Goal: Communication & Community: Answer question/provide support

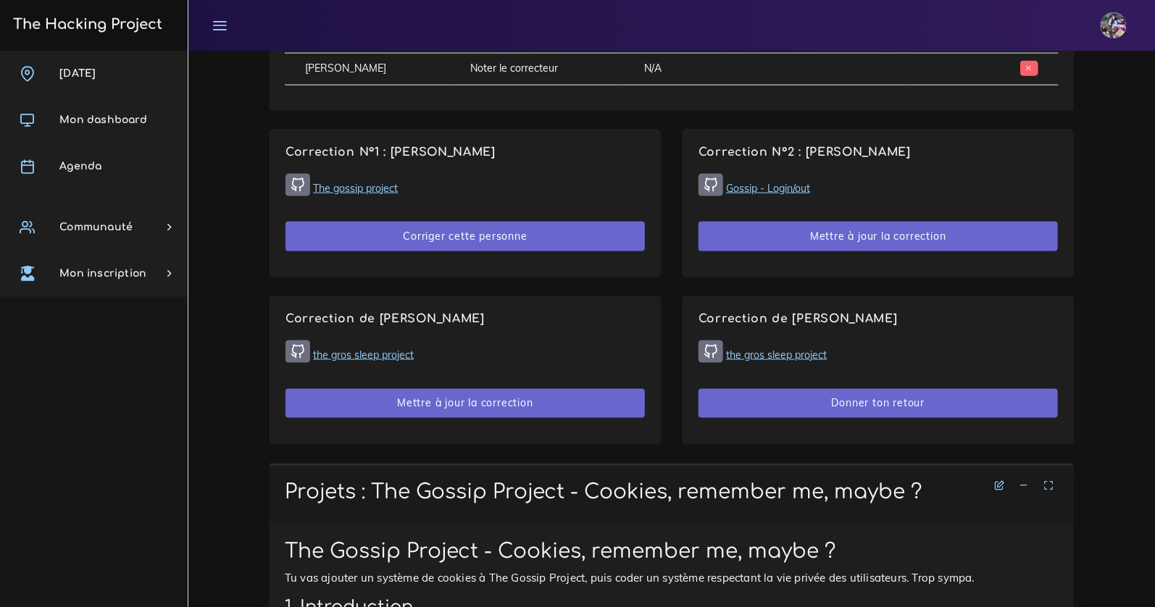
click at [784, 419] on div "Correction de [PERSON_NAME] the gros sleep project Donner ton retour" at bounding box center [878, 370] width 390 height 146
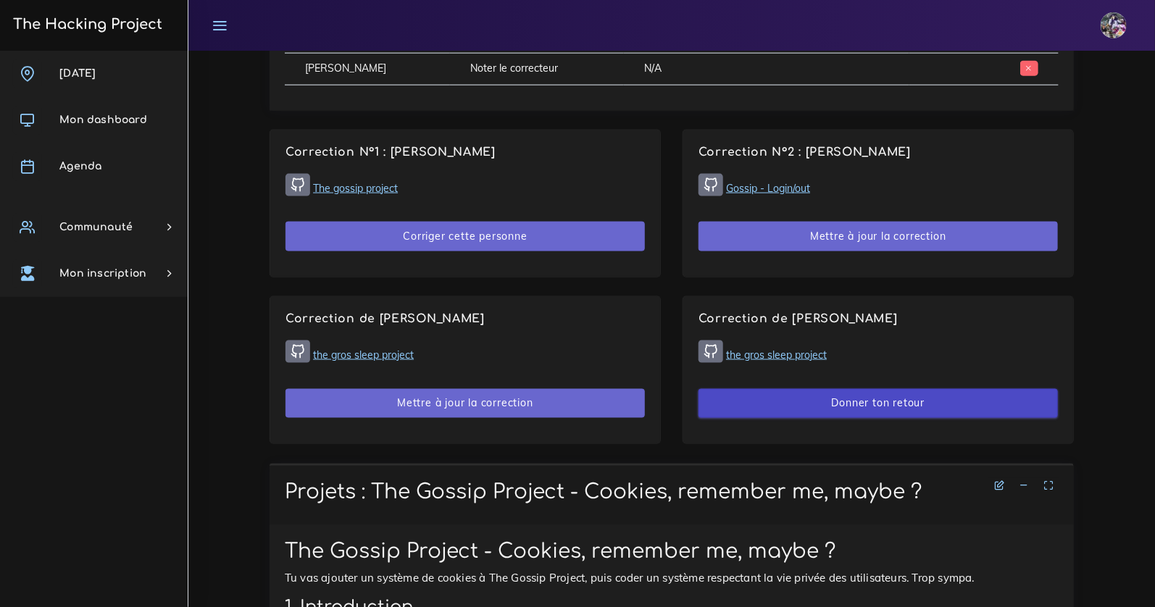
click at [780, 397] on button "Donner ton retour" at bounding box center [877, 404] width 359 height 30
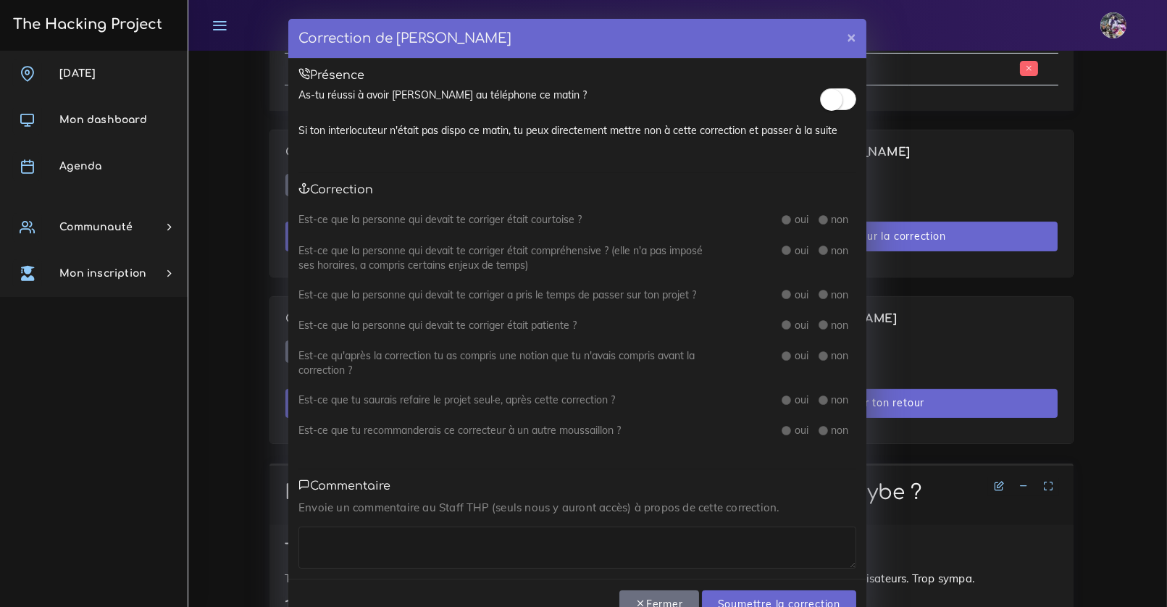
click at [827, 105] on small at bounding box center [832, 100] width 22 height 22
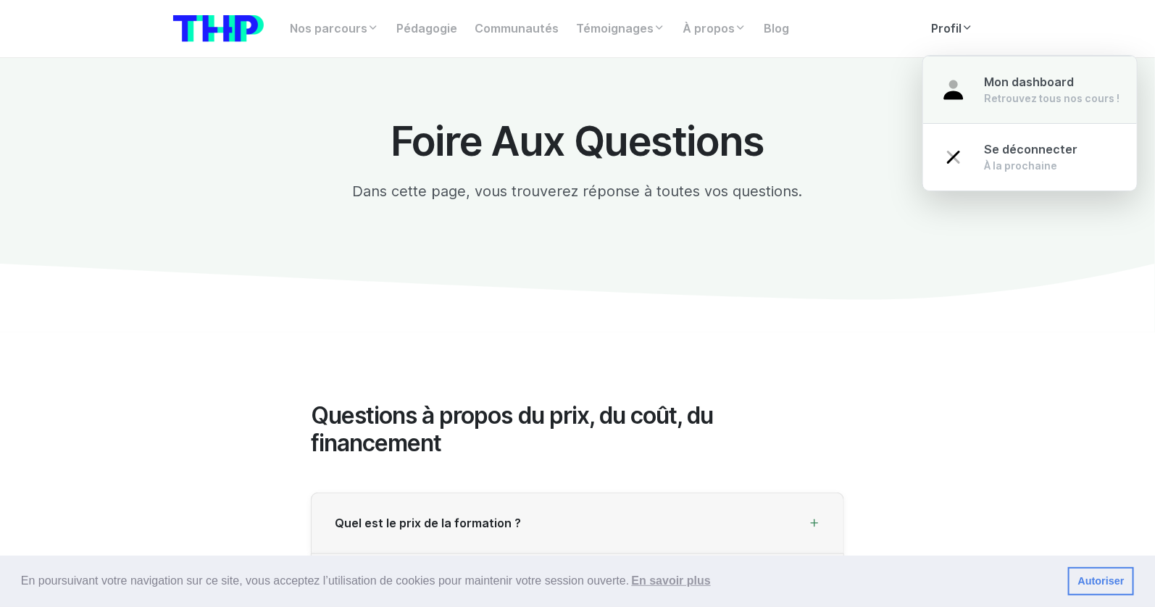
click at [979, 86] on link "Mon dashboard Retrouvez tous nos cours !" at bounding box center [1030, 90] width 214 height 68
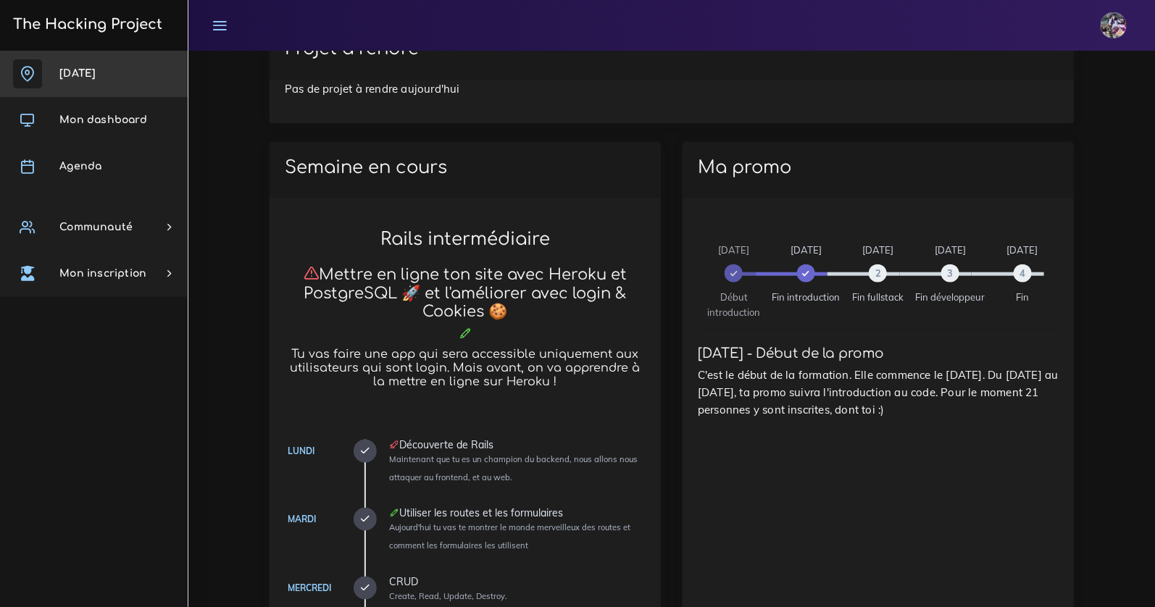
scroll to position [533, 0]
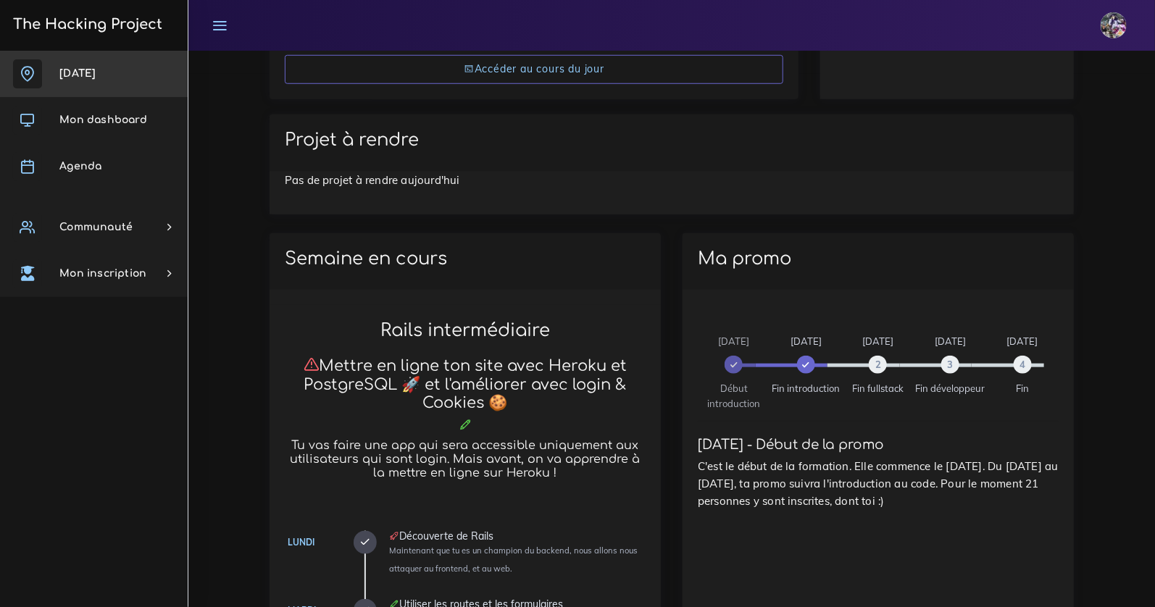
click at [127, 79] on link "[DATE]" at bounding box center [94, 74] width 188 height 46
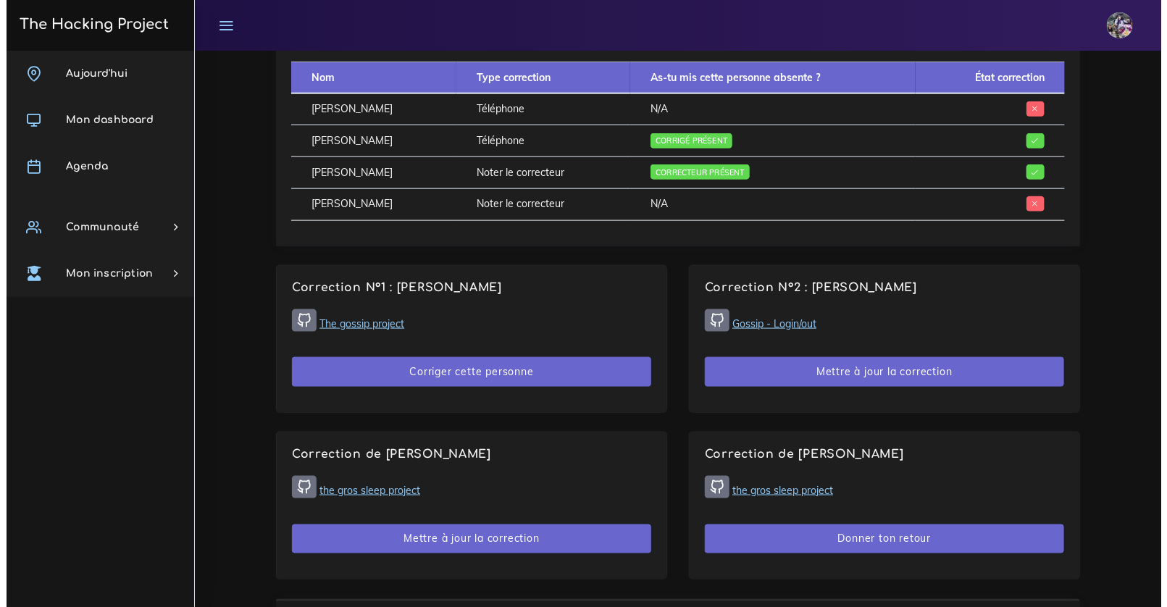
scroll to position [737, 0]
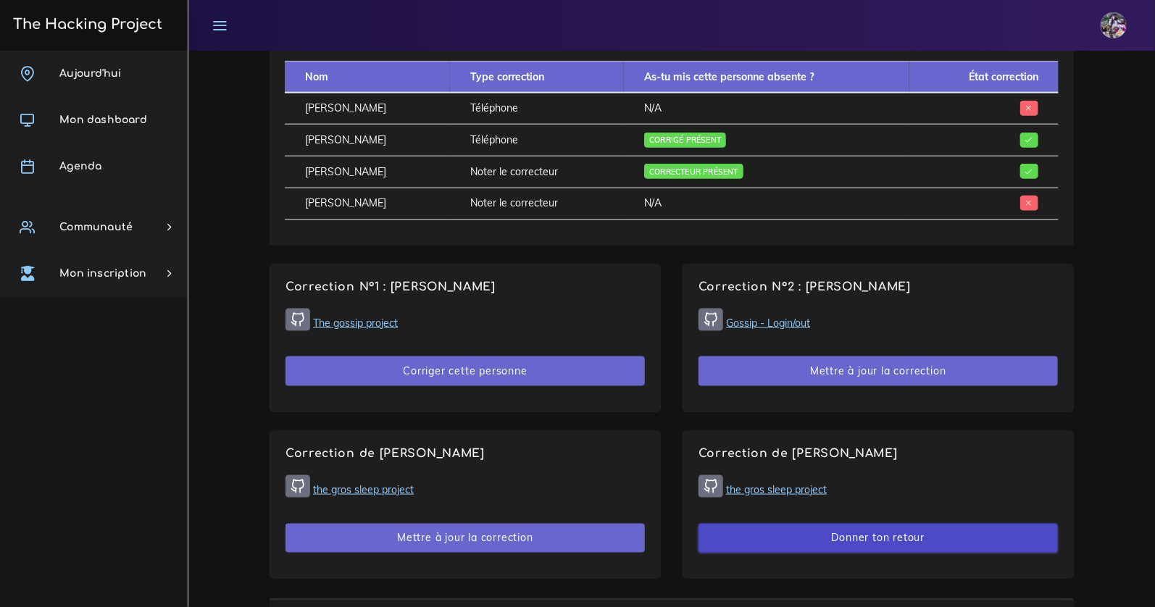
click at [754, 540] on button "Donner ton retour" at bounding box center [877, 539] width 359 height 30
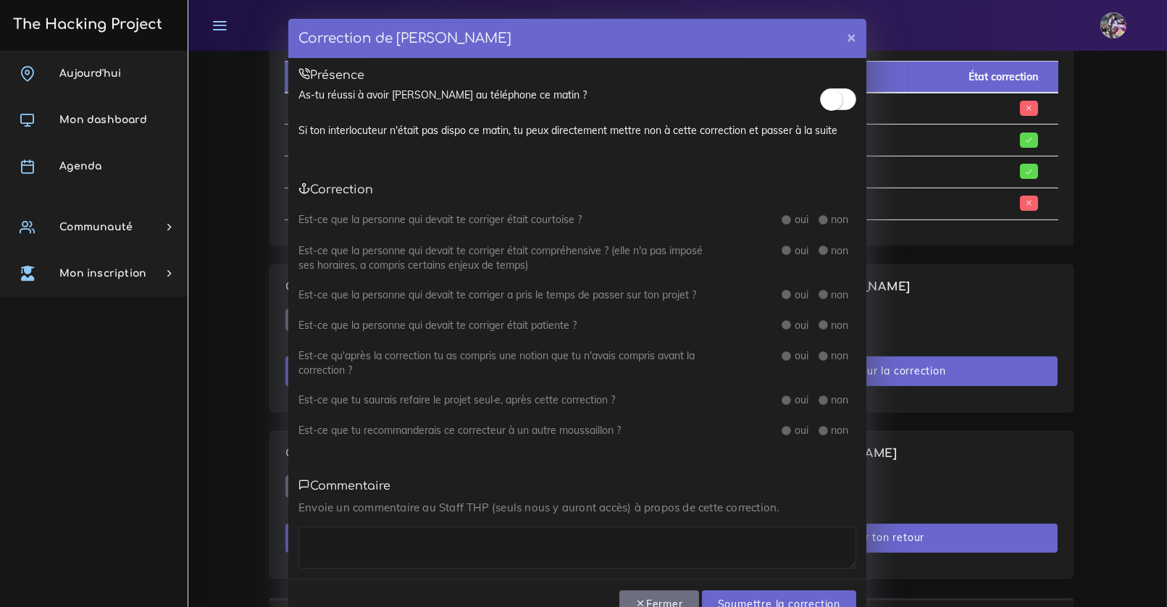
click at [835, 106] on span at bounding box center [838, 99] width 36 height 22
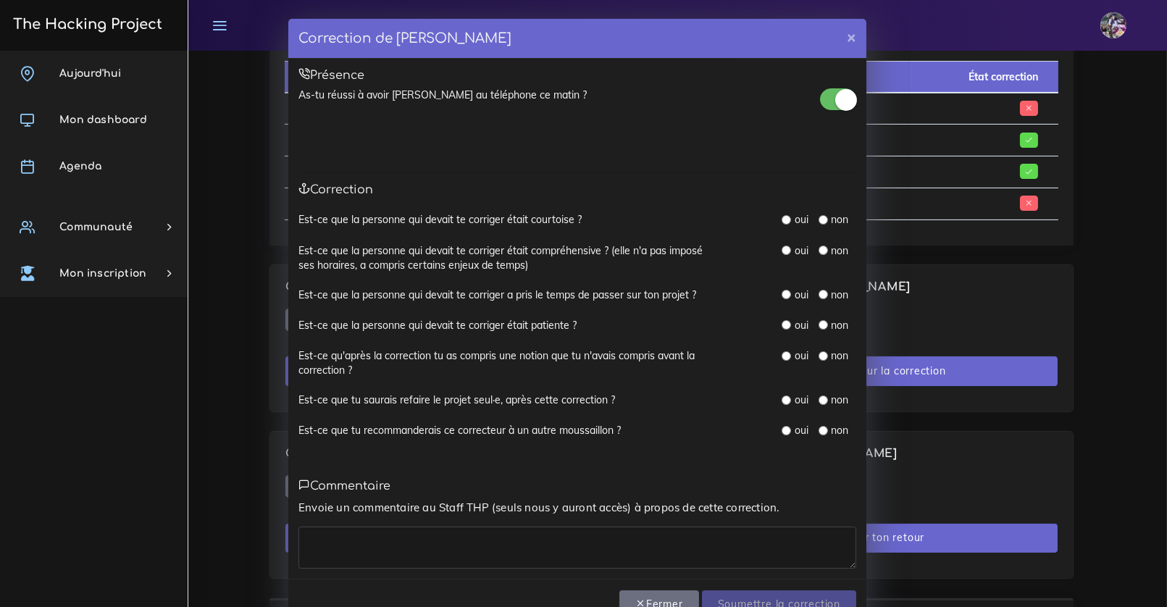
click at [782, 219] on input "radio" at bounding box center [786, 219] width 9 height 9
radio input "true"
click at [782, 248] on input "radio" at bounding box center [786, 250] width 9 height 9
radio input "true"
click at [775, 292] on div "oui non" at bounding box center [794, 296] width 145 height 16
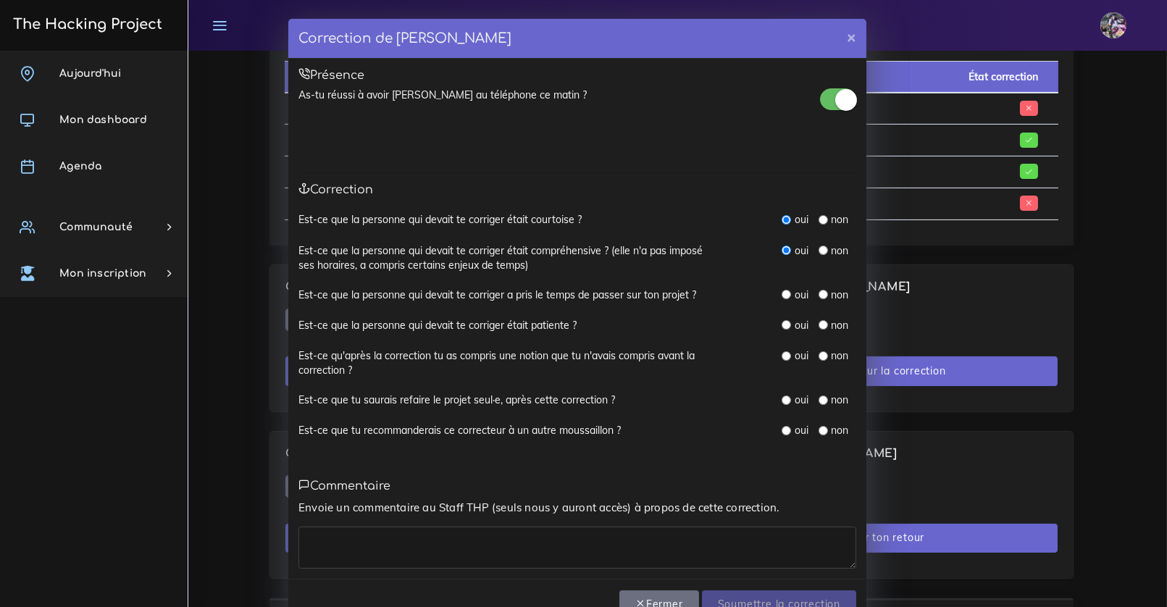
click at [782, 288] on div "oui" at bounding box center [795, 295] width 26 height 14
click at [782, 290] on input "radio" at bounding box center [786, 294] width 9 height 9
radio input "true"
click at [782, 327] on input "radio" at bounding box center [786, 324] width 9 height 9
radio input "true"
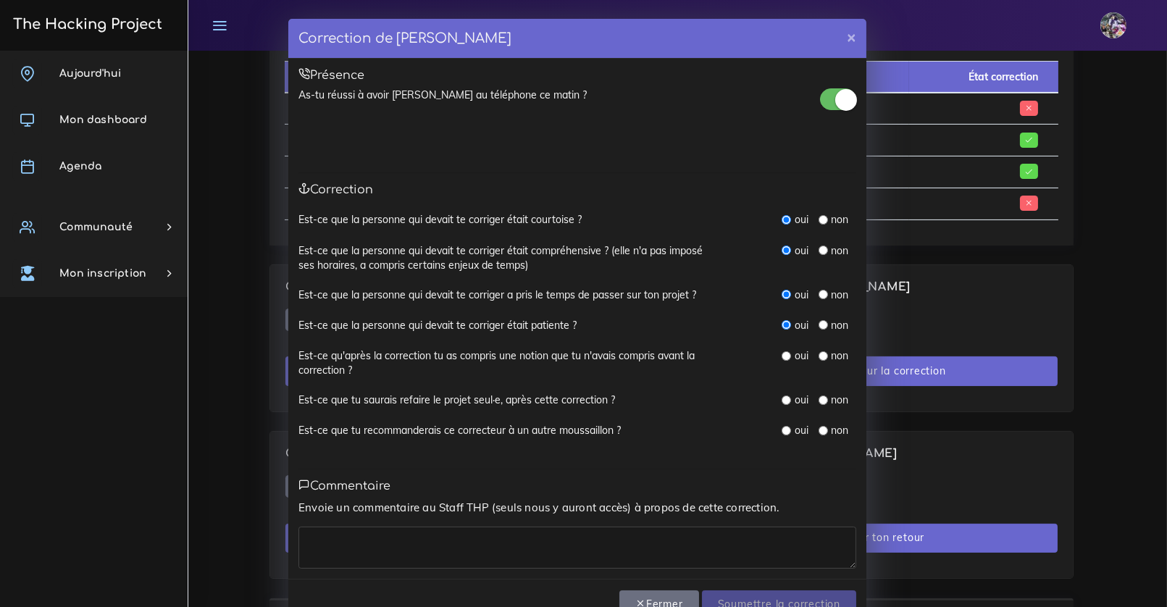
click at [782, 351] on input "radio" at bounding box center [786, 355] width 9 height 9
radio input "true"
click at [779, 410] on div "Est-ce que tu saurais refaire le projet seul·e, après cette correction ? oui non" at bounding box center [577, 408] width 558 height 30
click at [782, 404] on input "radio" at bounding box center [786, 400] width 9 height 9
radio input "true"
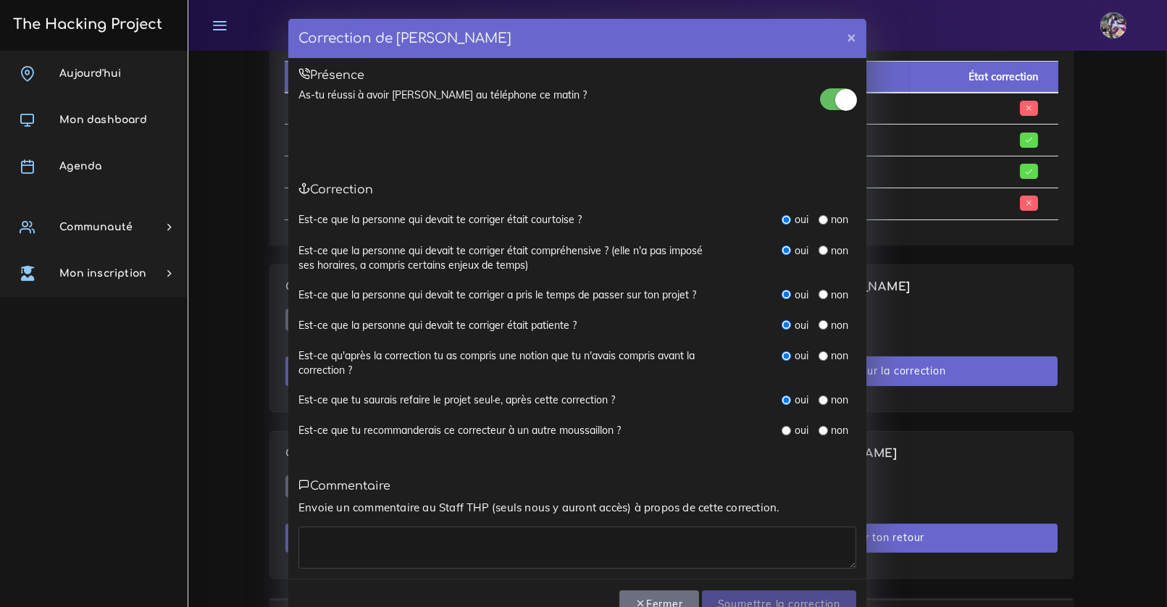
click at [782, 435] on div "oui" at bounding box center [795, 430] width 26 height 14
click at [782, 434] on input "radio" at bounding box center [786, 430] width 9 height 9
radio input "true"
click at [498, 521] on div "Envoie un commentaire au Staff THP (seuls nous y auront accès) à propos de cett…" at bounding box center [577, 534] width 558 height 70
click at [469, 547] on textarea at bounding box center [577, 548] width 558 height 42
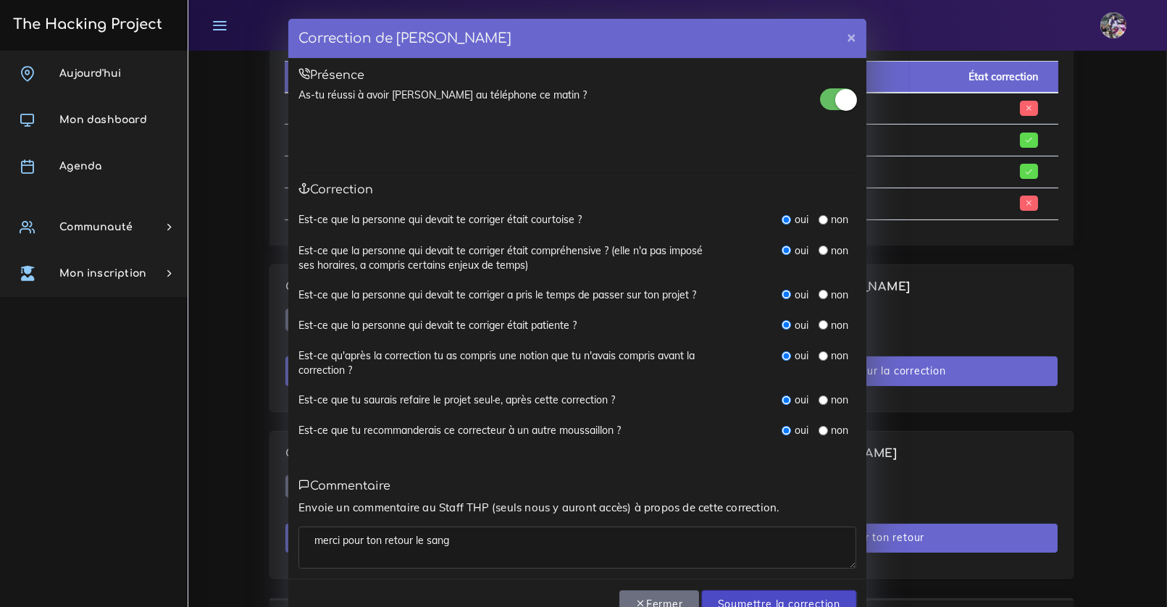
type textarea "merci pour ton retour le sang"
click at [782, 603] on input "Soumettre la correction" at bounding box center [779, 605] width 154 height 30
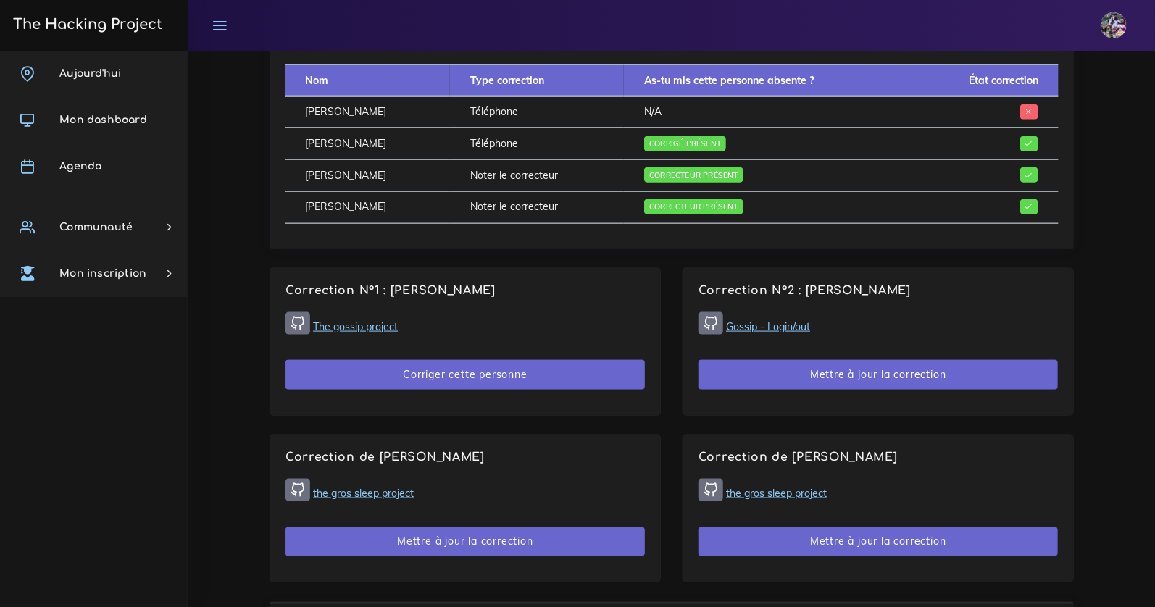
scroll to position [735, 0]
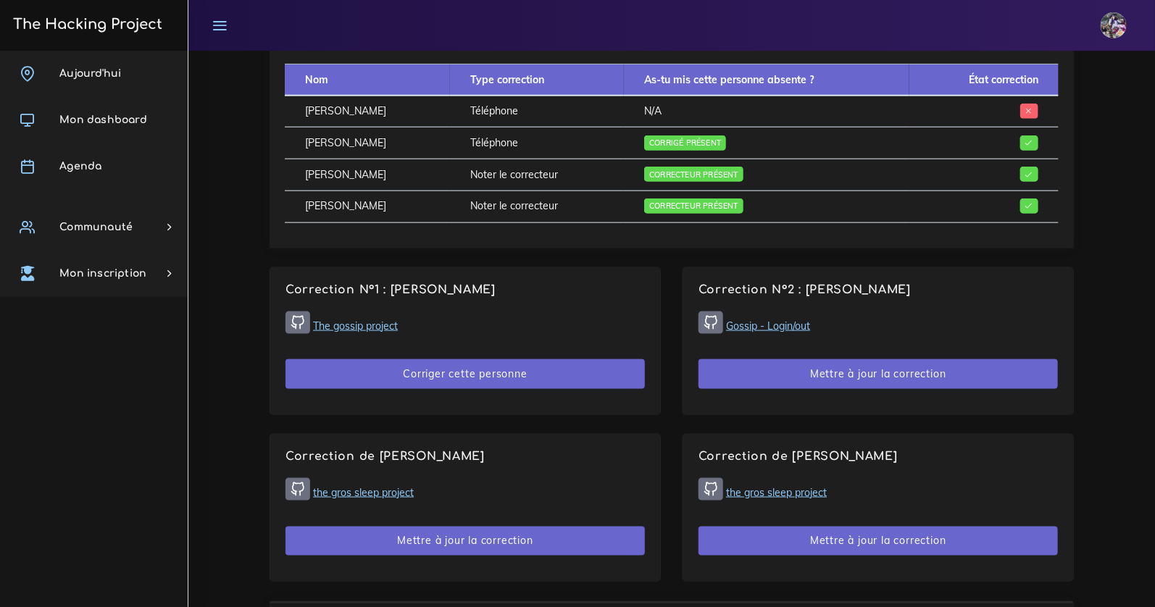
click at [86, 33] on link "The Hacking Project" at bounding box center [86, 24] width 154 height 48
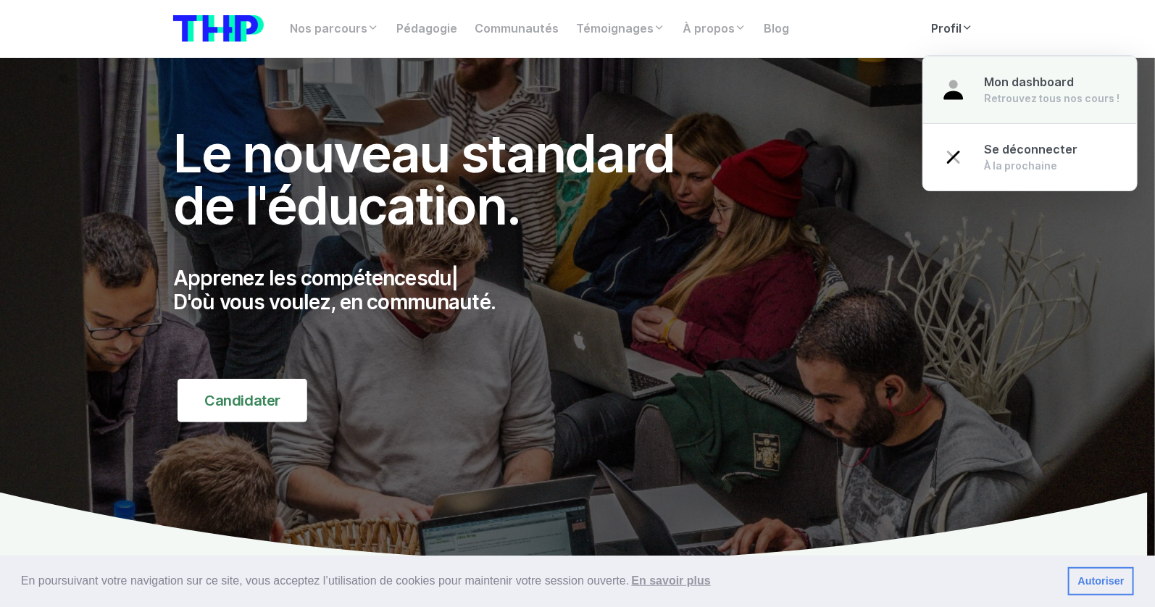
click at [955, 68] on link "Mon dashboard Retrouvez tous nos cours !" at bounding box center [1030, 90] width 214 height 68
